Goal: Task Accomplishment & Management: Use online tool/utility

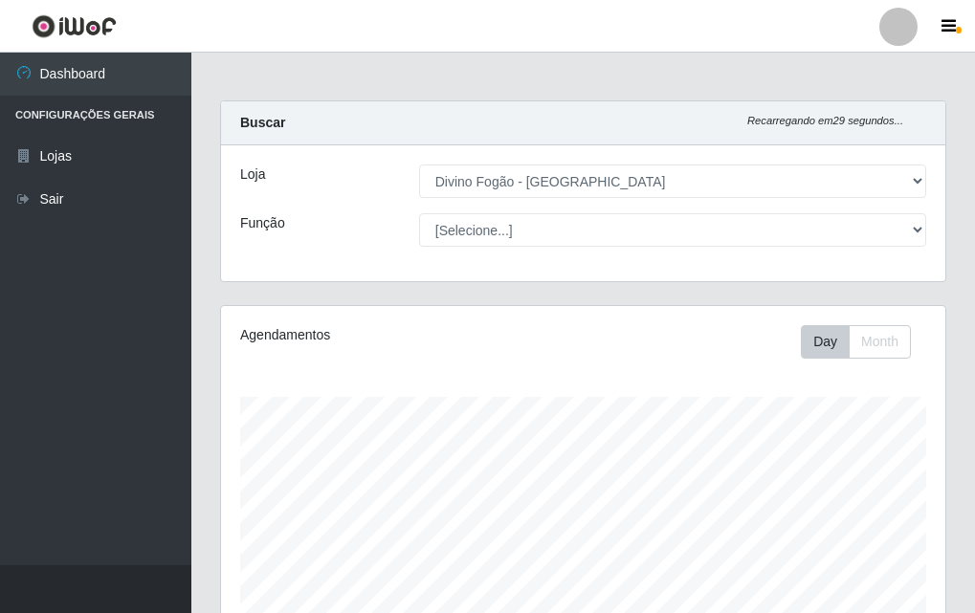
select select "499"
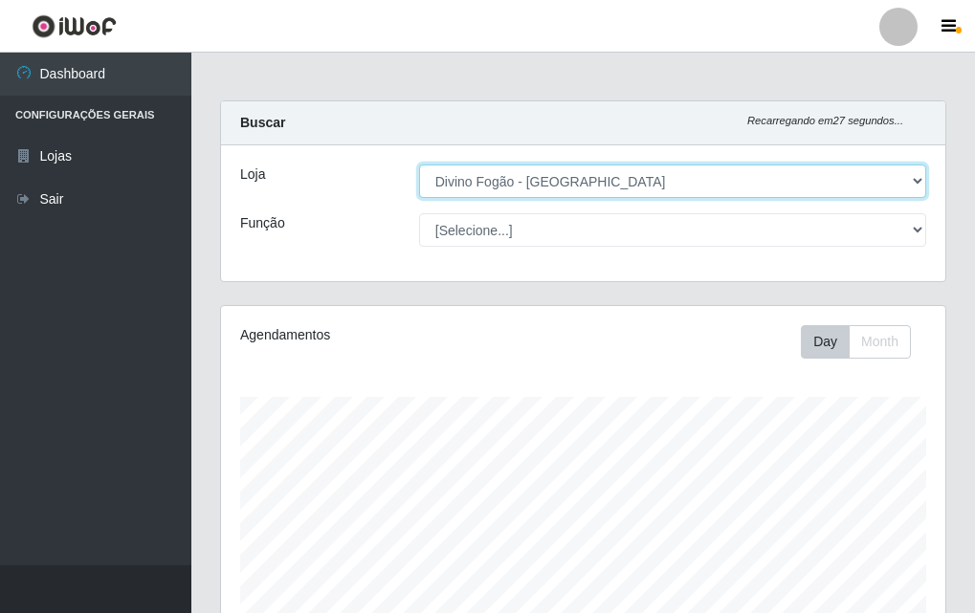
click at [555, 179] on select "[Selecione...] Divino Fogão - [GEOGRAPHIC_DATA]" at bounding box center [672, 181] width 507 height 33
click at [419, 165] on select "[Selecione...] Divino Fogão - [GEOGRAPHIC_DATA]" at bounding box center [672, 181] width 507 height 33
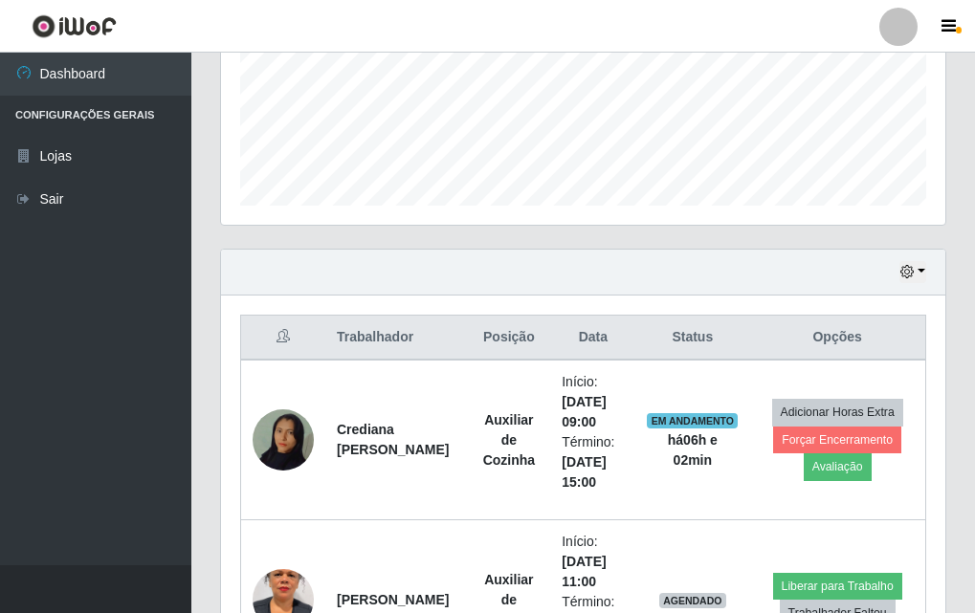
scroll to position [861, 0]
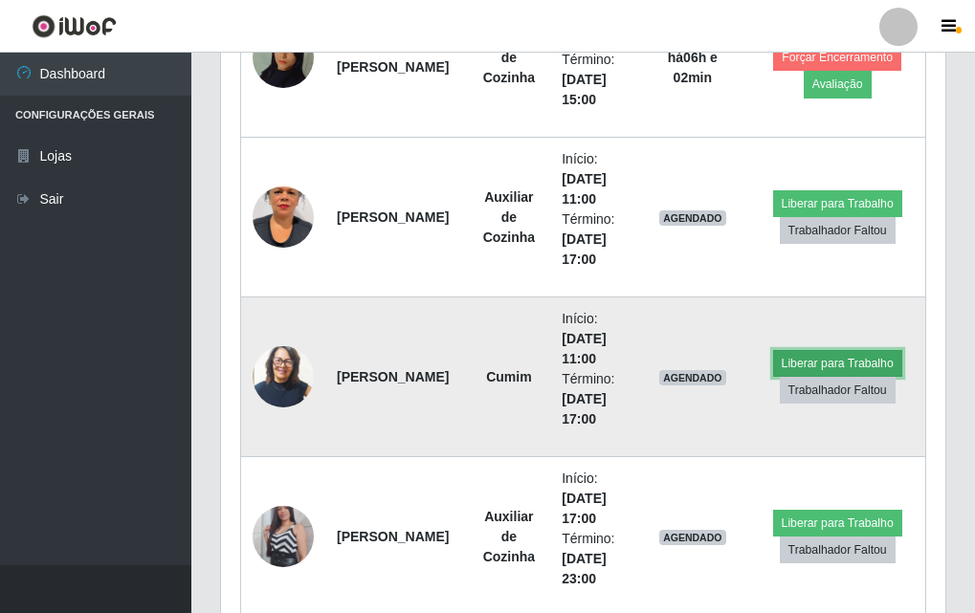
click at [803, 357] on button "Liberar para Trabalho" at bounding box center [837, 363] width 129 height 27
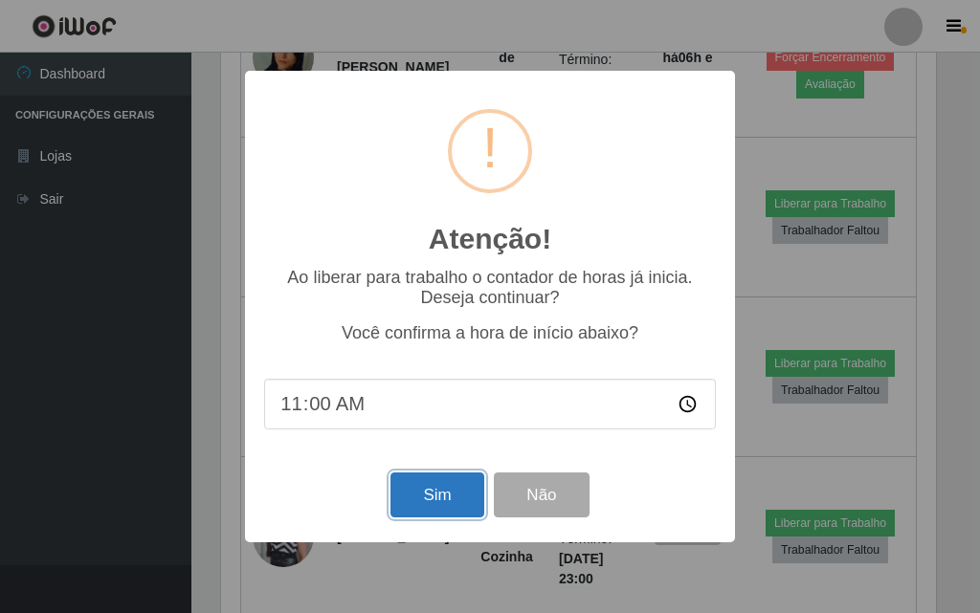
click at [447, 515] on button "Sim" at bounding box center [436, 495] width 93 height 45
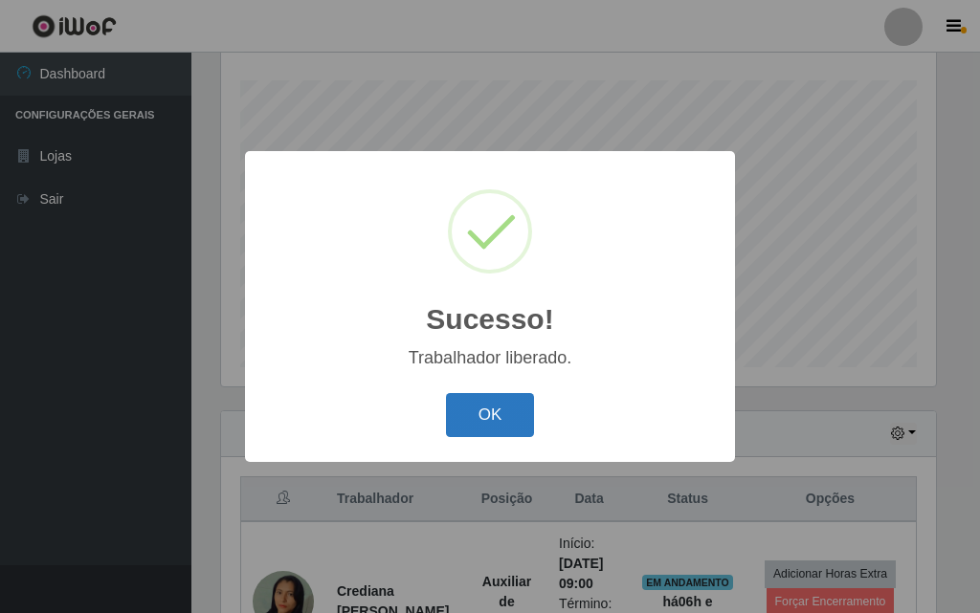
click at [519, 414] on button "OK" at bounding box center [490, 415] width 89 height 45
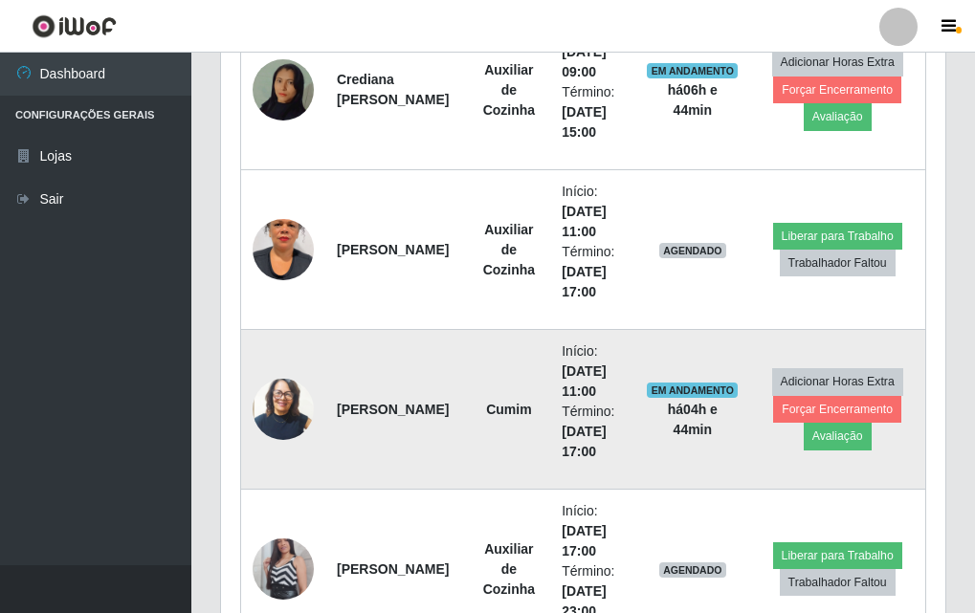
scroll to position [542, 0]
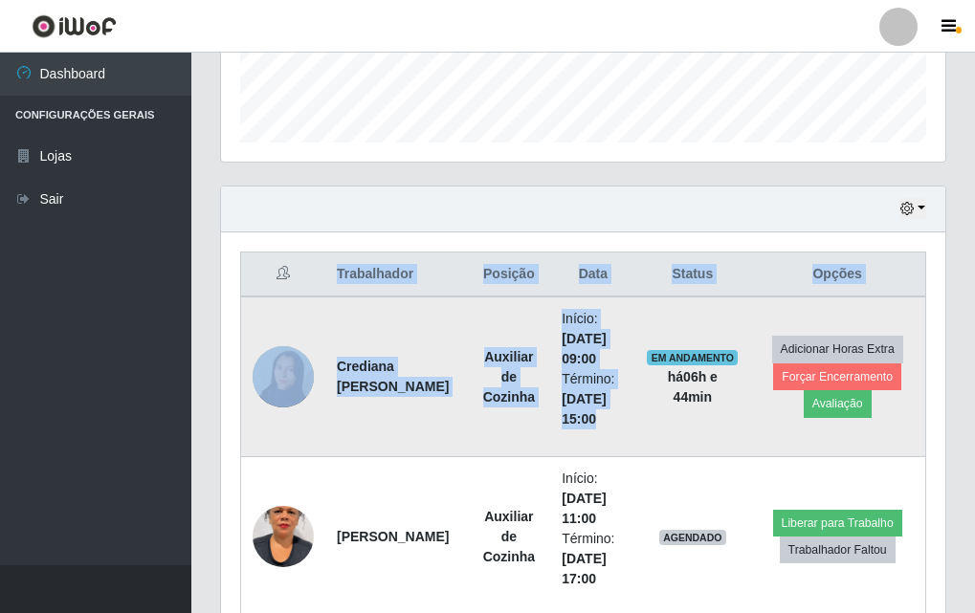
drag, startPoint x: 647, startPoint y: 313, endPoint x: 664, endPoint y: 344, distance: 35.1
click at [664, 345] on td "EM ANDAMENTO há 06 h e 44 min" at bounding box center [692, 377] width 114 height 161
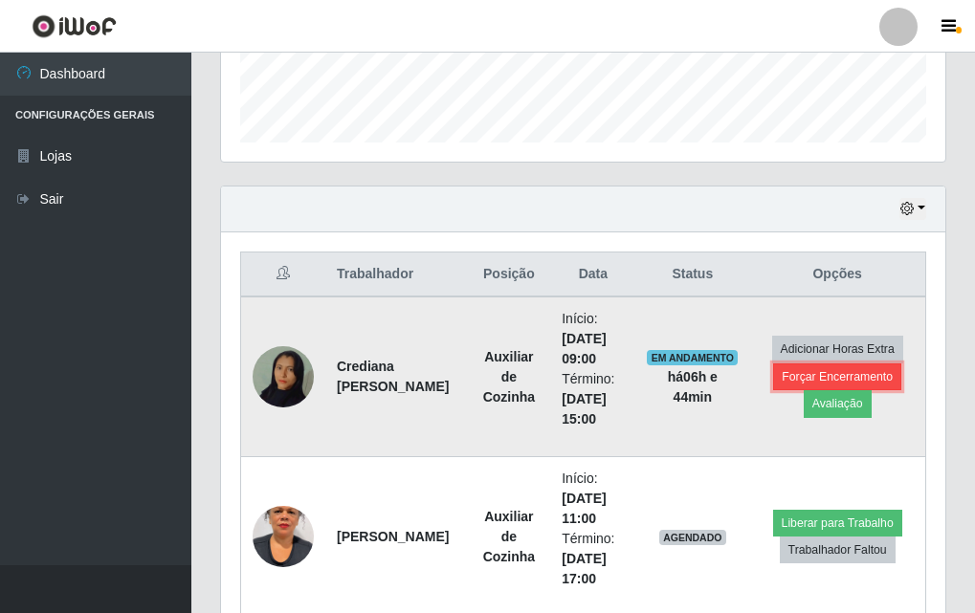
click at [839, 387] on button "Forçar Encerramento" at bounding box center [837, 377] width 128 height 27
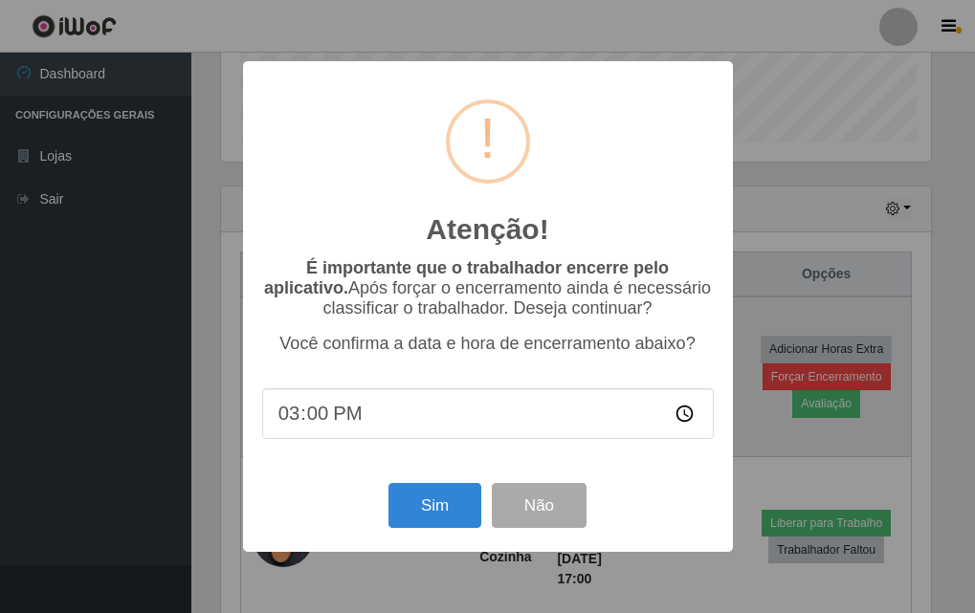
scroll to position [397, 715]
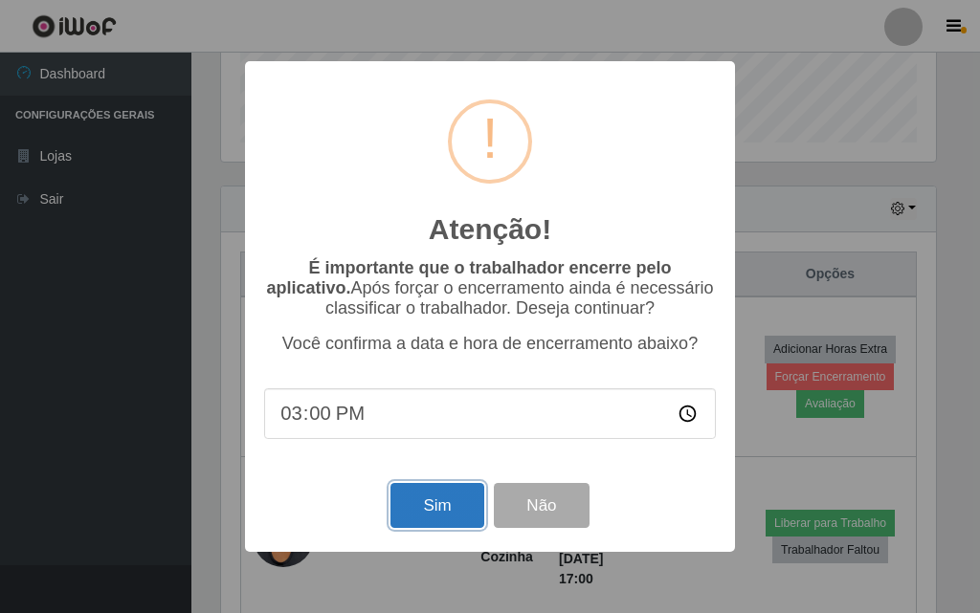
click at [432, 505] on button "Sim" at bounding box center [436, 505] width 93 height 45
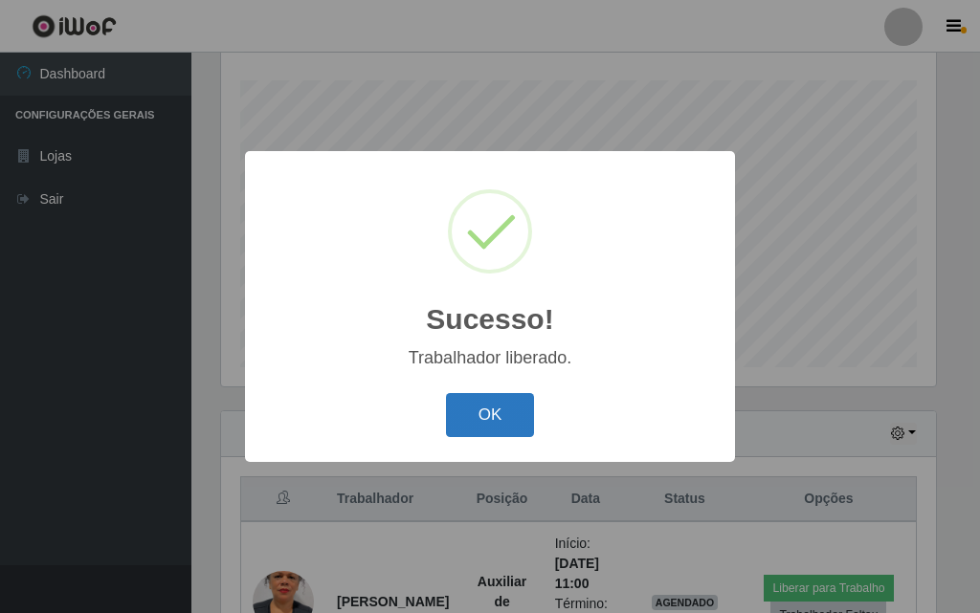
click at [513, 421] on button "OK" at bounding box center [490, 415] width 89 height 45
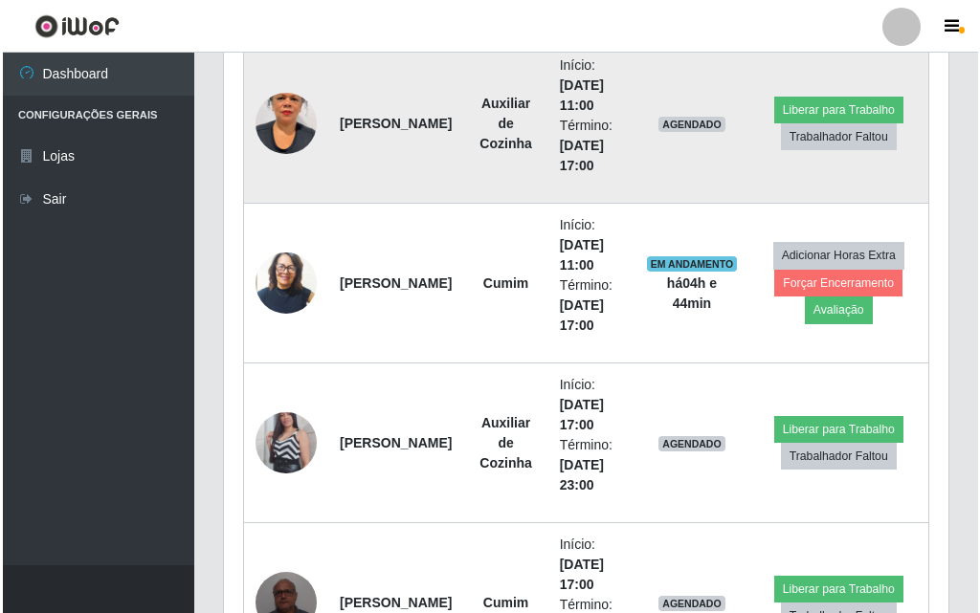
scroll to position [891, 0]
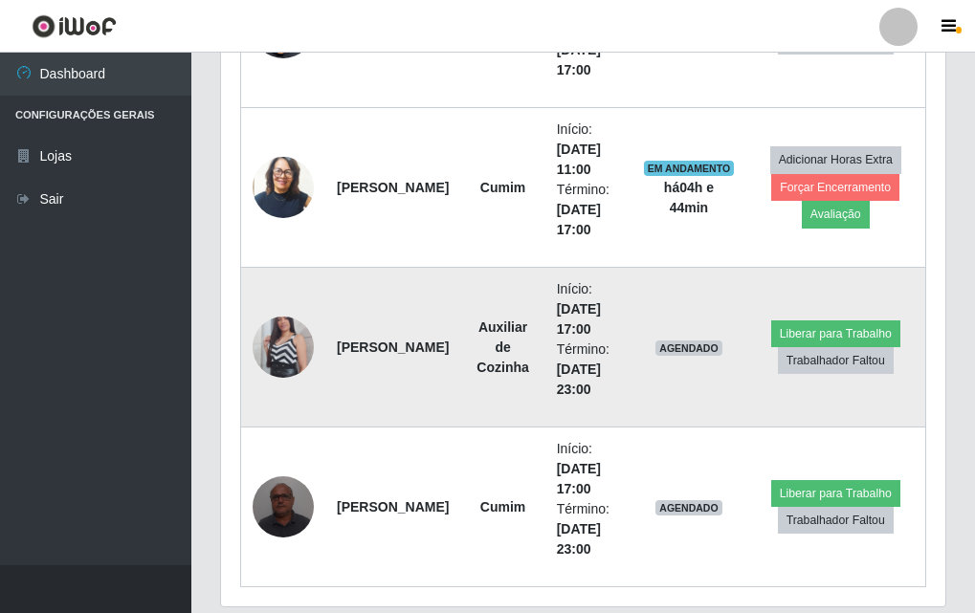
click at [271, 345] on img at bounding box center [283, 347] width 61 height 109
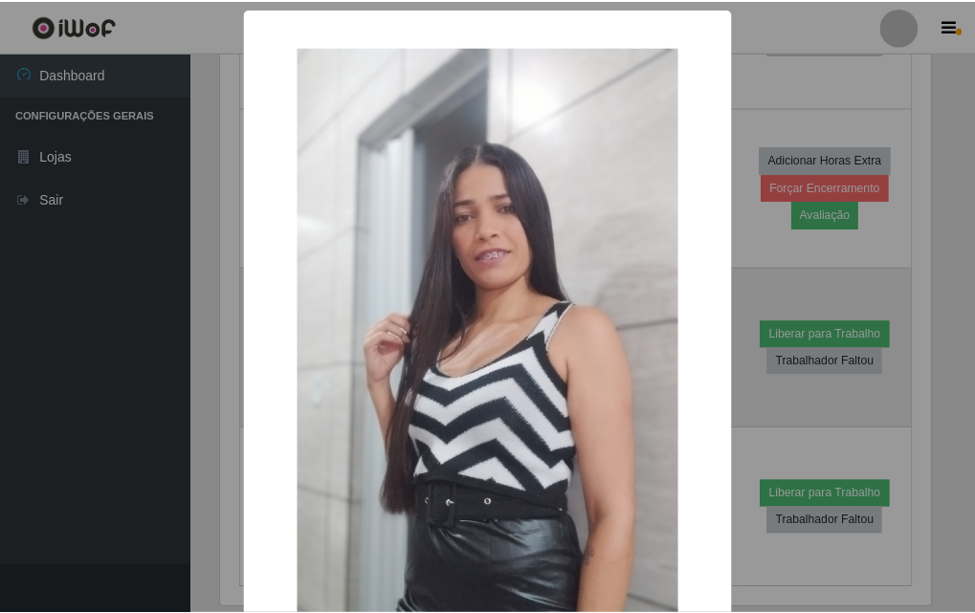
scroll to position [397, 715]
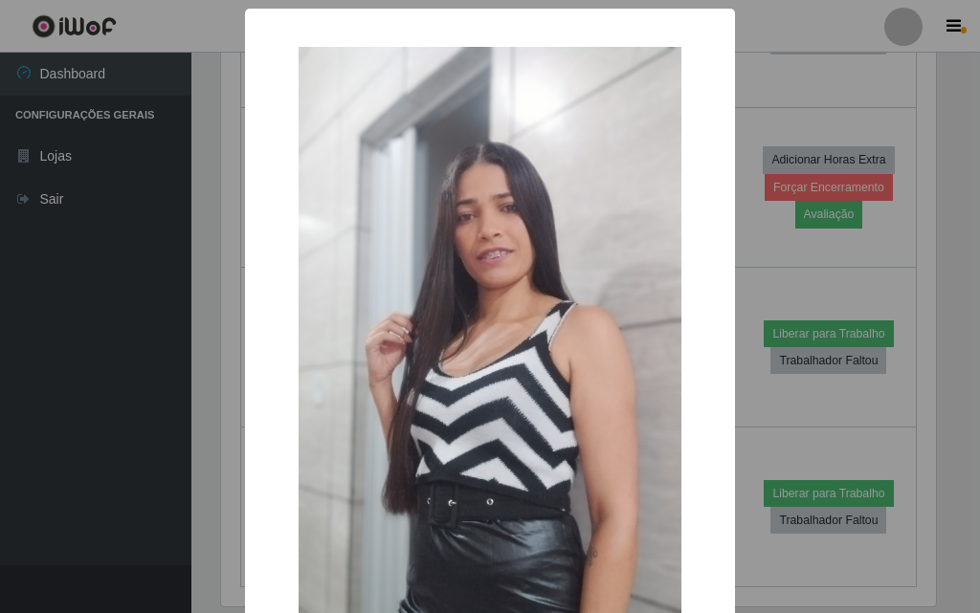
click at [913, 286] on div "× OK Cancel" at bounding box center [490, 306] width 980 height 613
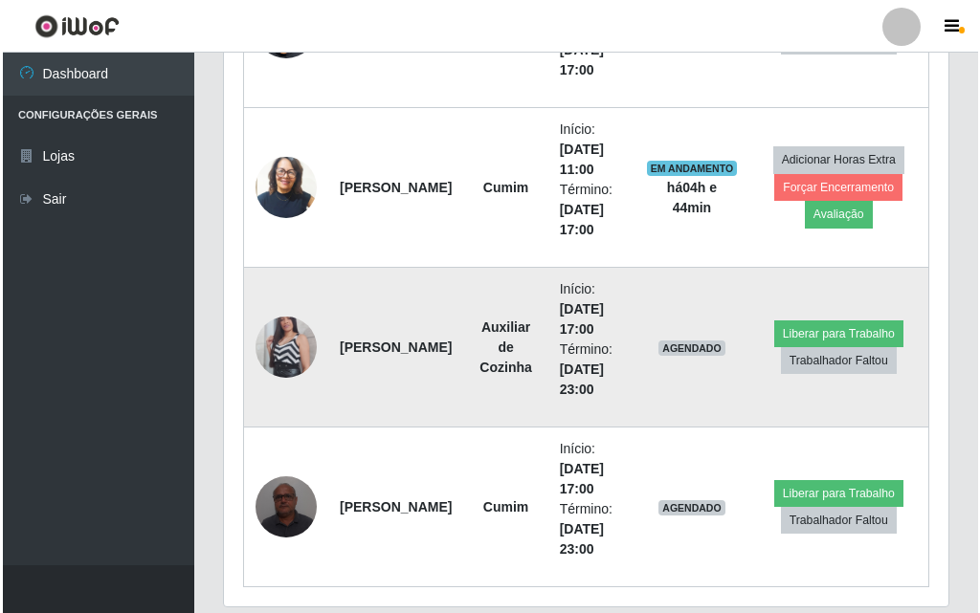
scroll to position [956, 0]
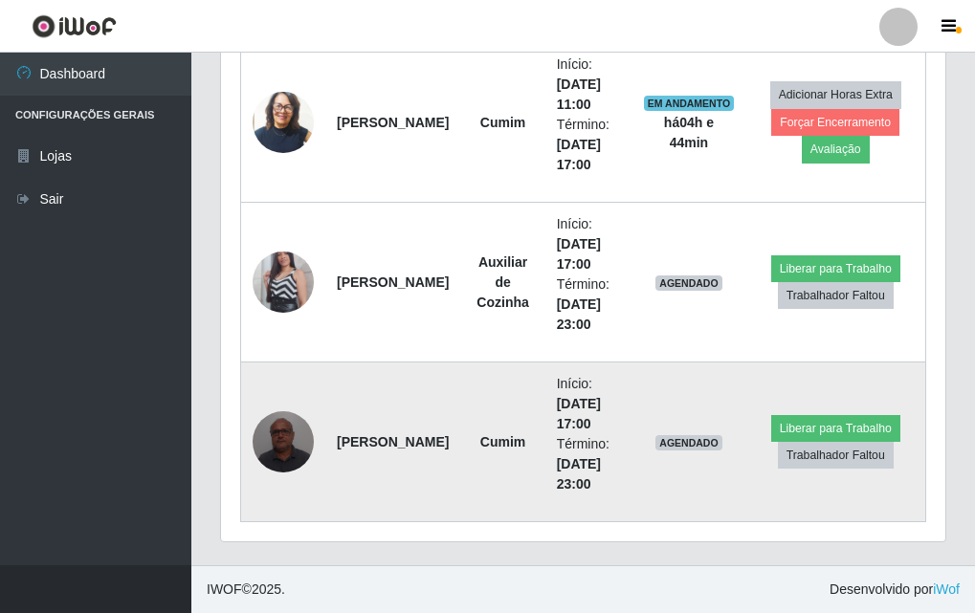
click at [274, 444] on img at bounding box center [283, 441] width 61 height 81
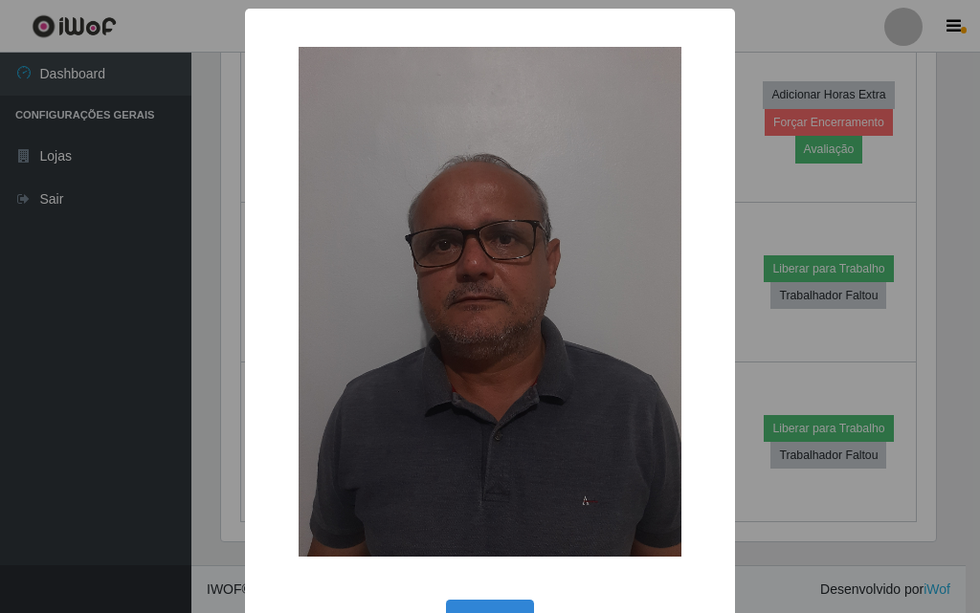
click at [746, 351] on div "× OK Cancel" at bounding box center [490, 306] width 980 height 613
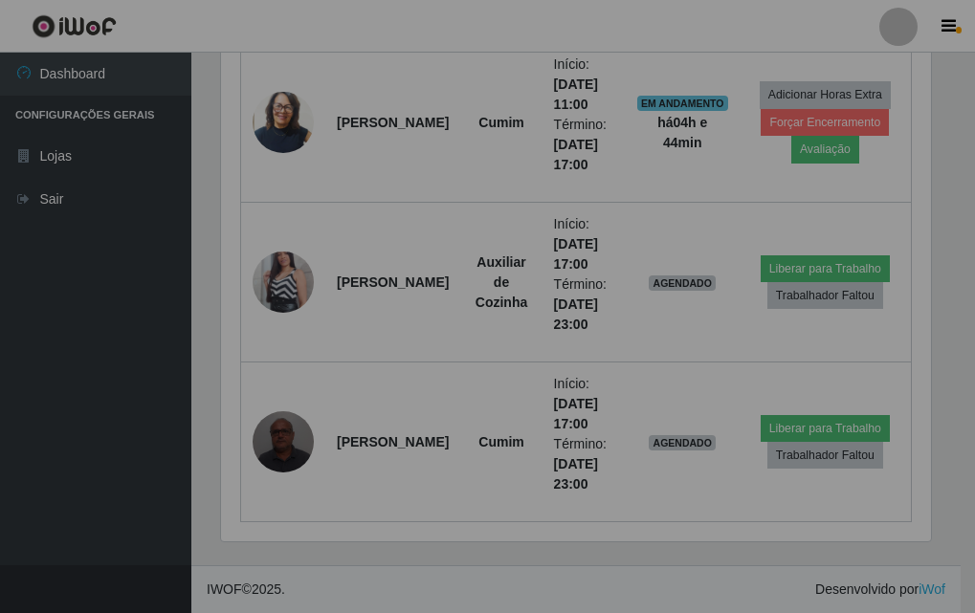
scroll to position [397, 724]
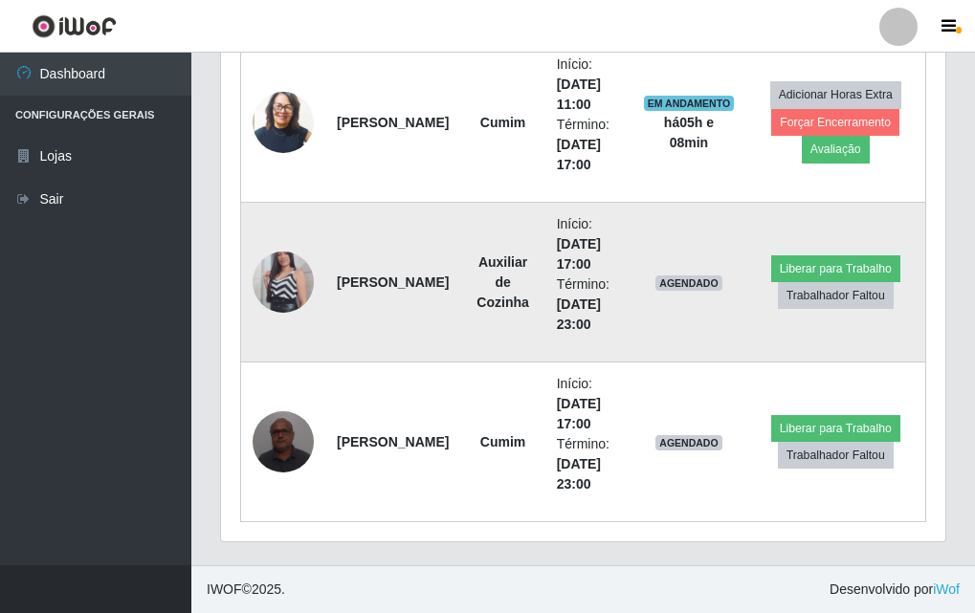
click at [266, 294] on img at bounding box center [283, 282] width 61 height 109
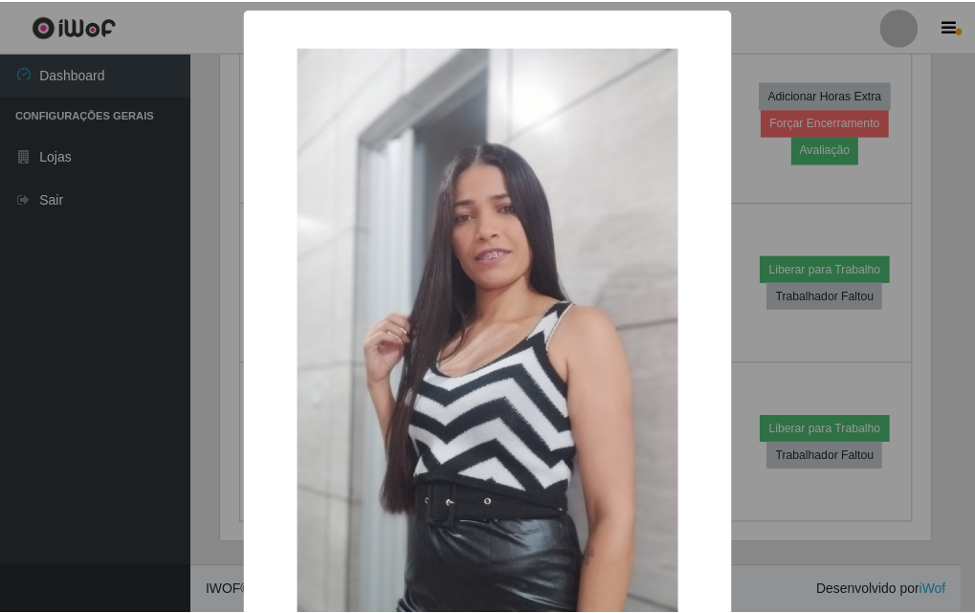
scroll to position [191, 0]
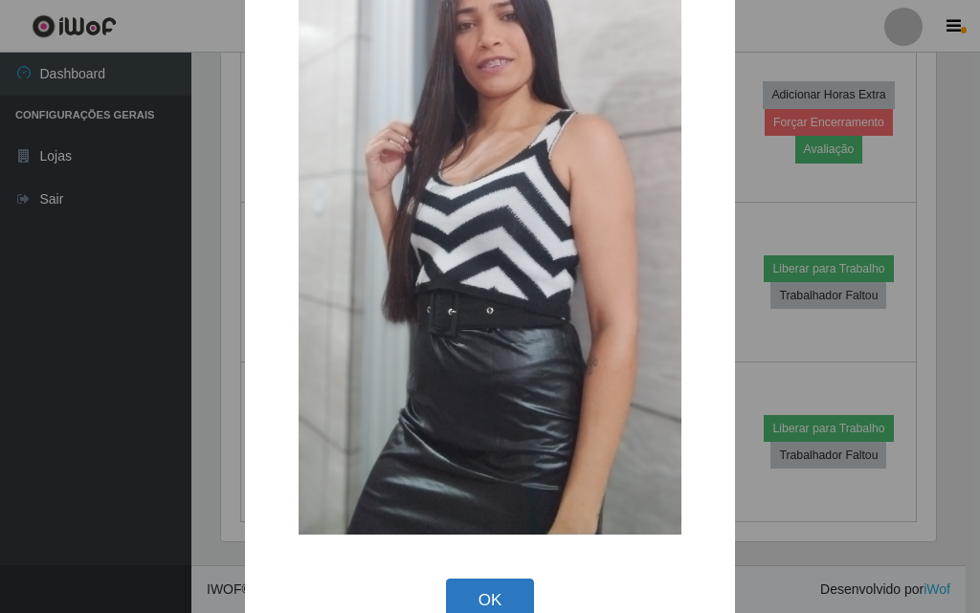
click at [465, 583] on button "OK" at bounding box center [490, 601] width 89 height 45
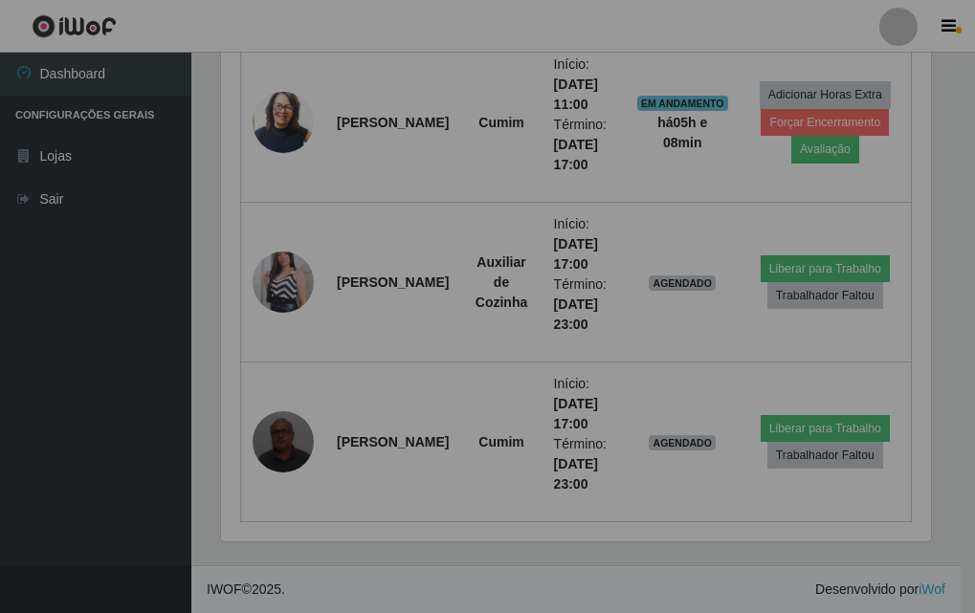
scroll to position [397, 724]
